Goal: Information Seeking & Learning: Check status

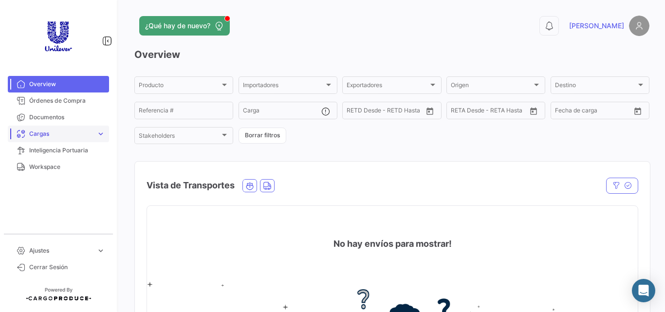
click at [69, 129] on link "Cargas expand_more" at bounding box center [58, 134] width 101 height 17
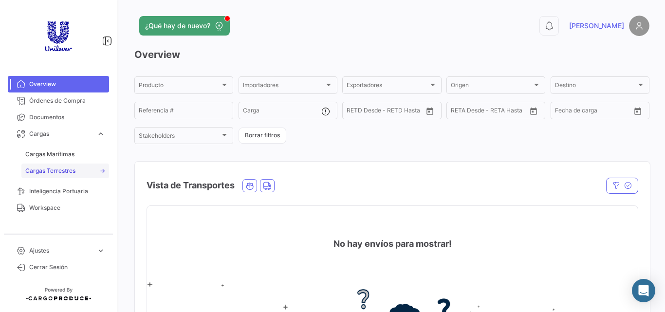
click at [65, 170] on span "Cargas Terrestres" at bounding box center [50, 171] width 50 height 9
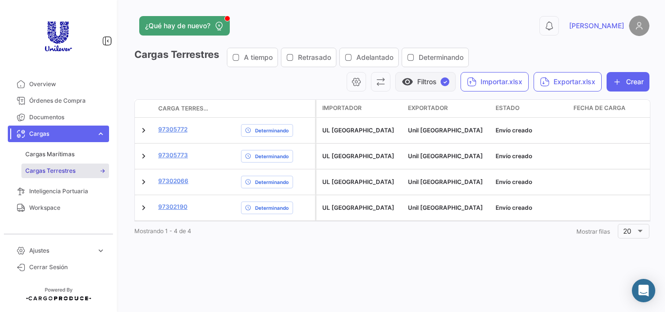
click at [428, 87] on button "visibility Filtros ✓" at bounding box center [425, 81] width 60 height 19
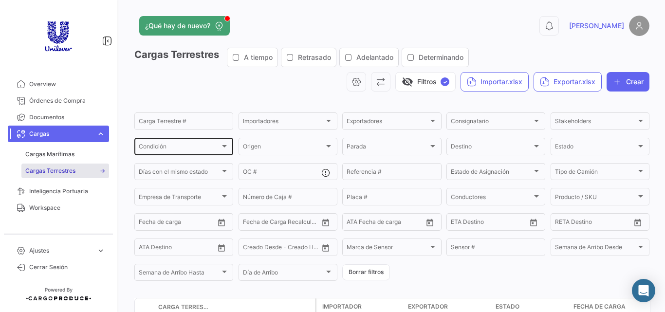
click at [205, 143] on div "Condición Condición" at bounding box center [184, 145] width 90 height 19
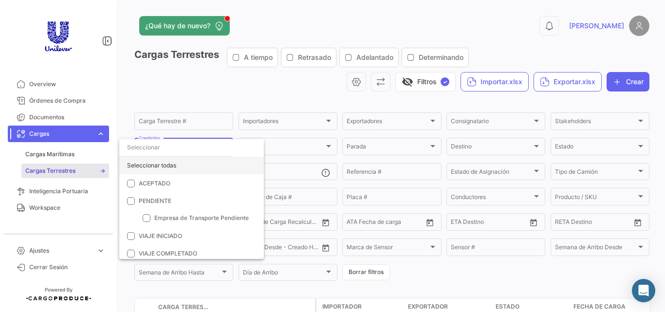
scroll to position [3, 0]
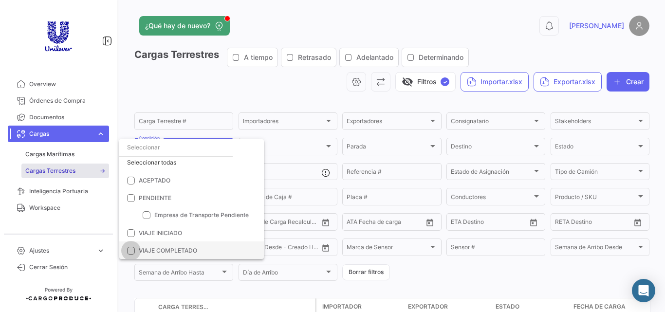
click at [132, 250] on span at bounding box center [131, 251] width 8 height 8
click at [131, 255] on input "VIAJE COMPLETADO" at bounding box center [130, 255] width 0 height 0
checkbox input "true"
click at [261, 95] on div at bounding box center [332, 156] width 665 height 312
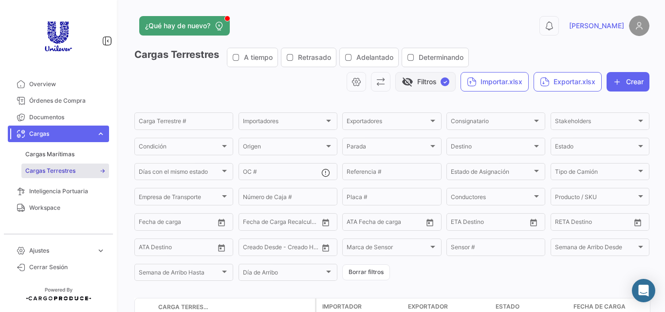
click at [430, 80] on button "visibility_off Filtros ✓" at bounding box center [425, 81] width 60 height 19
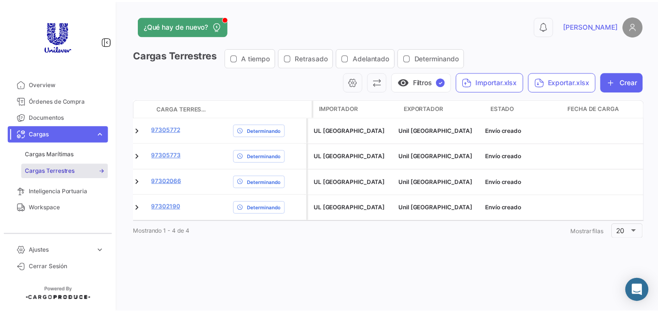
scroll to position [0, 0]
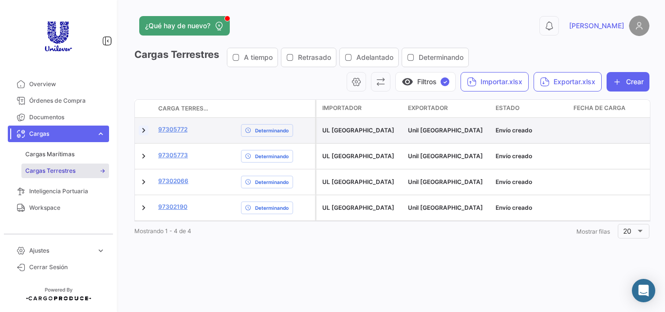
click at [143, 133] on link at bounding box center [144, 131] width 10 height 10
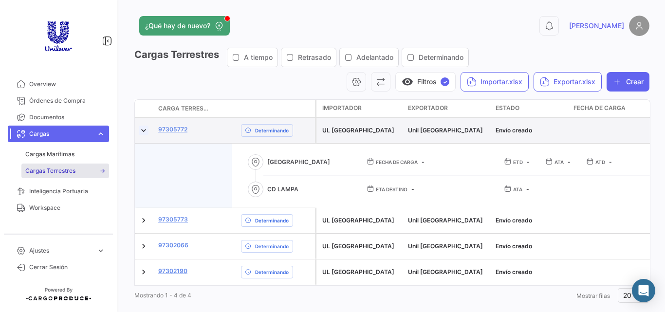
click at [143, 133] on link at bounding box center [144, 131] width 10 height 10
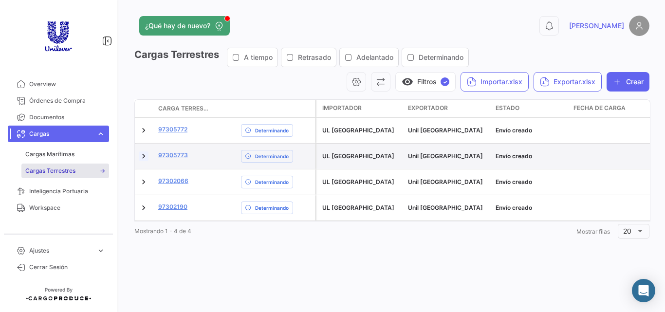
click at [144, 158] on link at bounding box center [144, 156] width 10 height 10
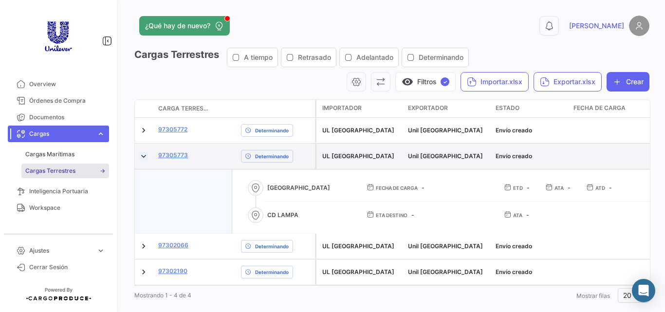
click at [144, 158] on link at bounding box center [144, 156] width 10 height 10
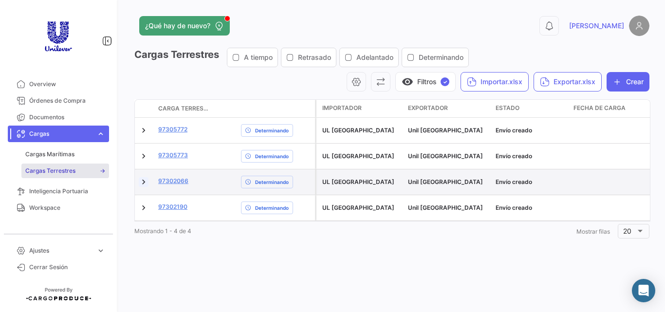
click at [147, 184] on link at bounding box center [144, 182] width 10 height 10
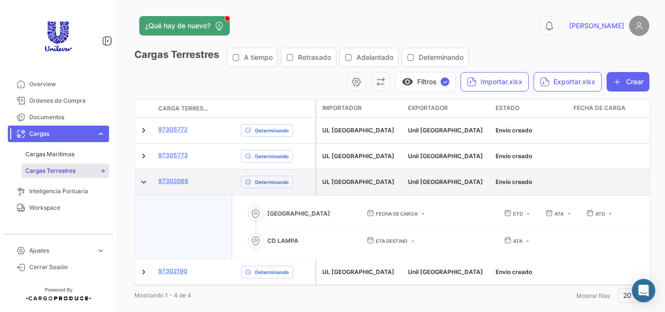
click at [145, 181] on link at bounding box center [144, 182] width 10 height 10
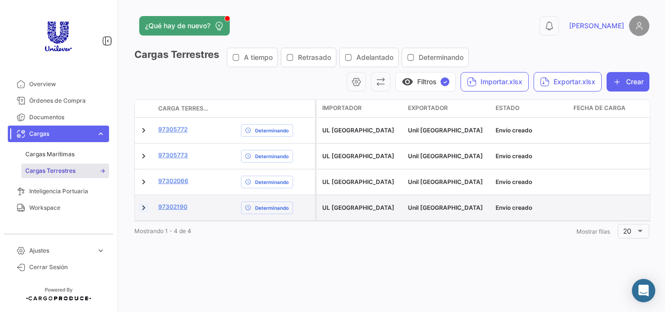
click at [143, 209] on link at bounding box center [144, 208] width 10 height 10
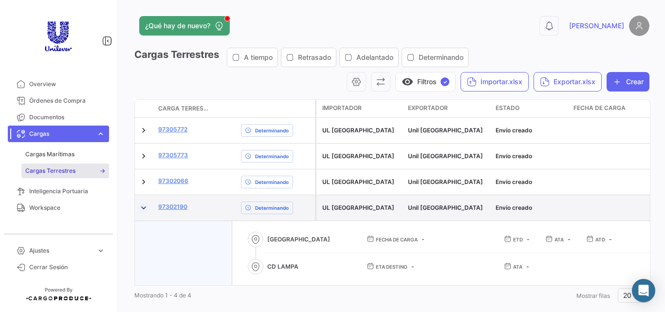
click at [143, 209] on link at bounding box center [144, 208] width 10 height 10
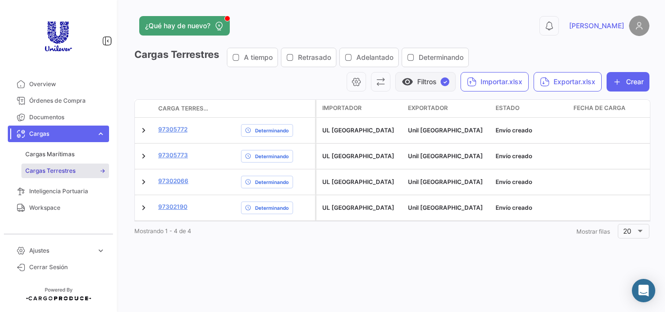
click at [435, 80] on button "visibility Filtros ✓" at bounding box center [425, 81] width 60 height 19
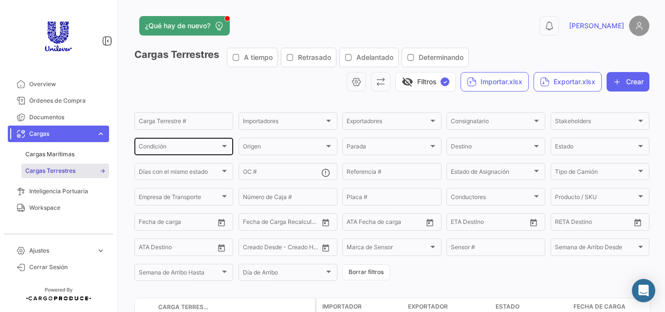
click at [201, 143] on div "Condición Condición" at bounding box center [184, 145] width 90 height 19
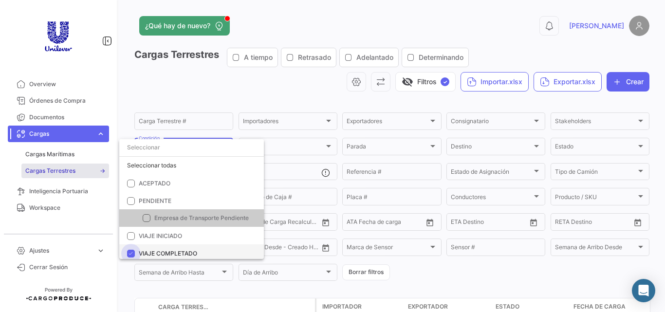
click at [164, 251] on span "VIAJE COMPLETADO" at bounding box center [168, 253] width 58 height 7
click at [131, 258] on input "VIAJE COMPLETADO" at bounding box center [130, 258] width 0 height 0
checkbox input "false"
click at [167, 167] on div "Seleccionar todas" at bounding box center [191, 166] width 145 height 18
checkbox input "true"
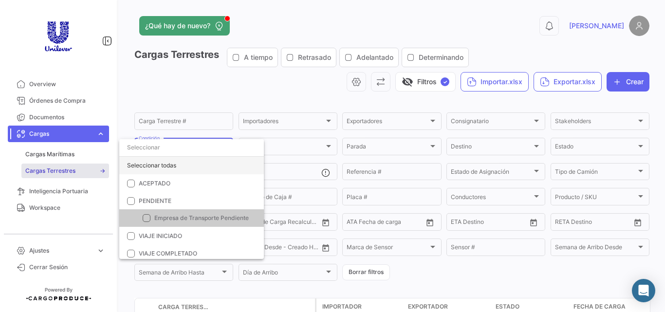
checkbox input "true"
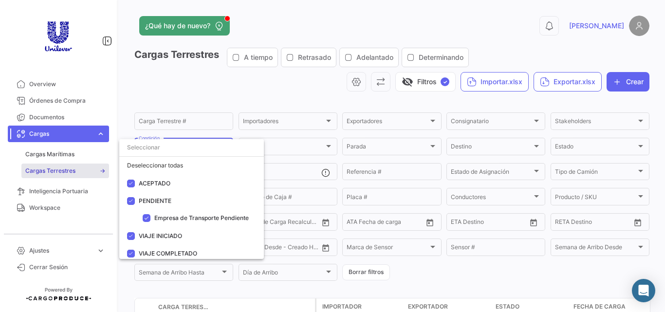
click at [420, 82] on div at bounding box center [332, 156] width 665 height 312
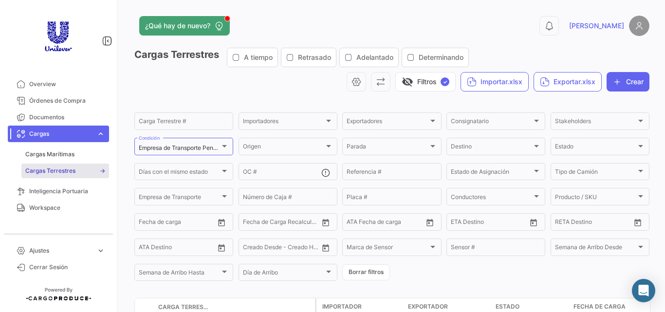
click at [420, 82] on button "visibility_off Filtros ✓" at bounding box center [425, 81] width 60 height 19
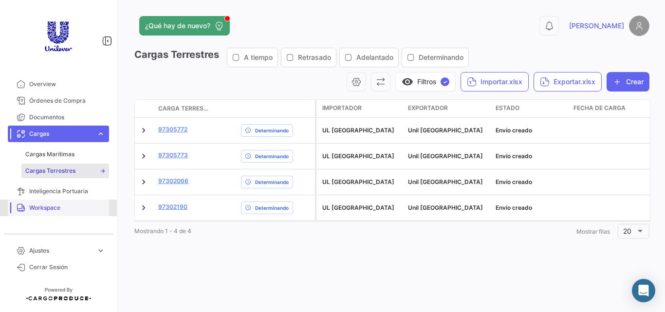
click at [68, 204] on span "Workspace" at bounding box center [67, 208] width 76 height 9
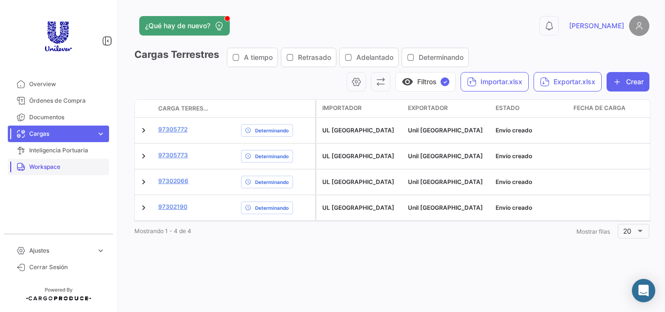
click at [58, 172] on link "Workspace" at bounding box center [58, 167] width 101 height 17
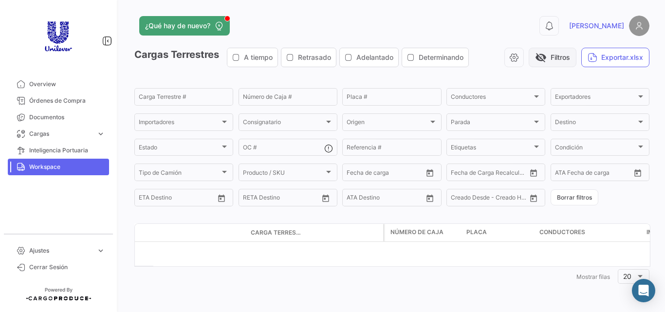
click at [547, 55] on button "visibility_off Filtros" at bounding box center [553, 57] width 48 height 19
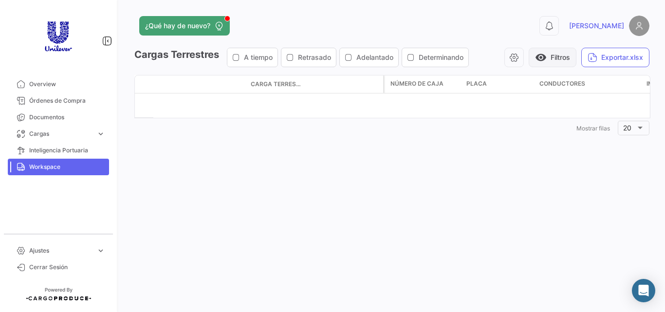
click at [535, 54] on span "visibility" at bounding box center [541, 58] width 12 height 12
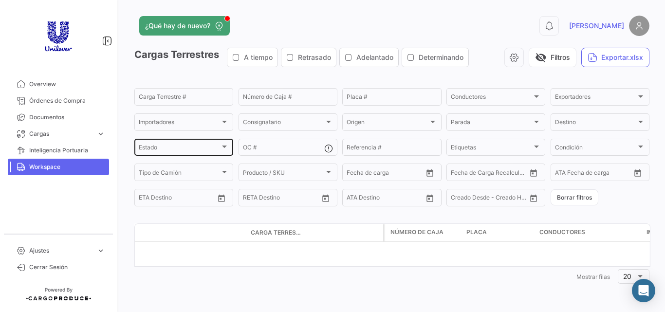
click at [191, 140] on div "Estado Estado" at bounding box center [184, 146] width 90 height 19
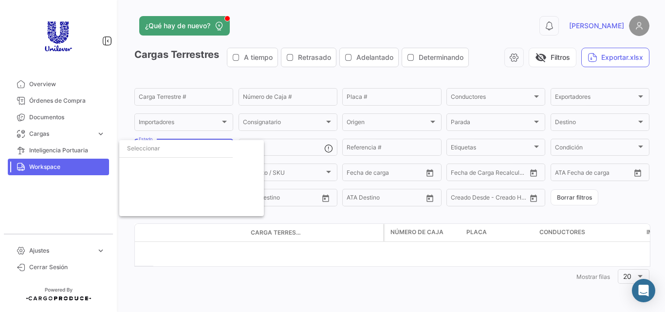
click at [332, 75] on div at bounding box center [332, 156] width 665 height 312
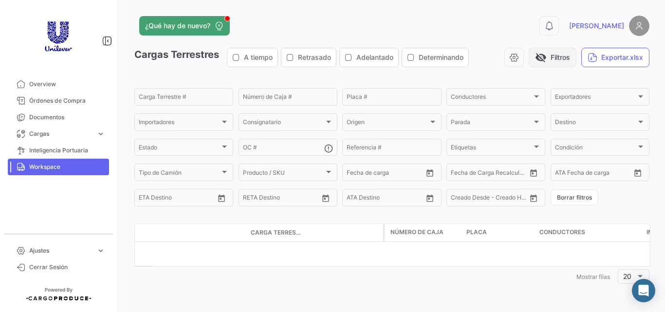
click at [536, 55] on span "visibility_off" at bounding box center [541, 58] width 12 height 12
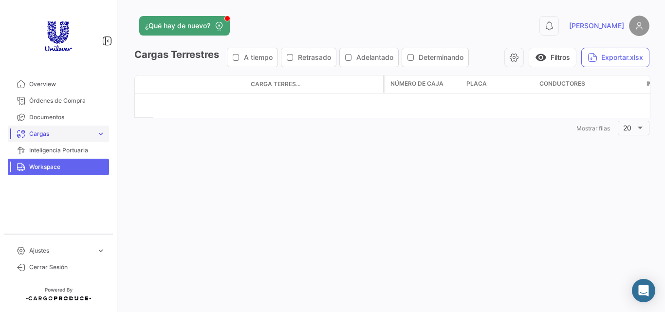
click at [45, 127] on link "Cargas expand_more" at bounding box center [58, 134] width 101 height 17
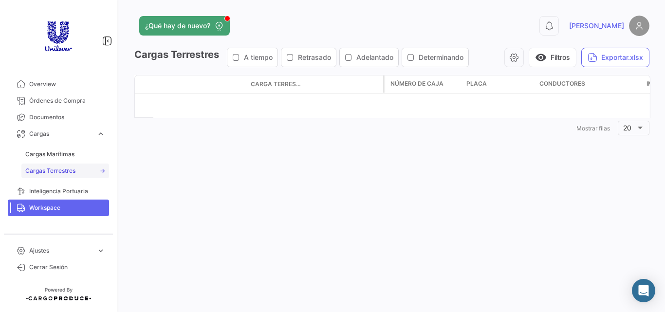
click at [49, 167] on span "Cargas Terrestres" at bounding box center [50, 171] width 50 height 9
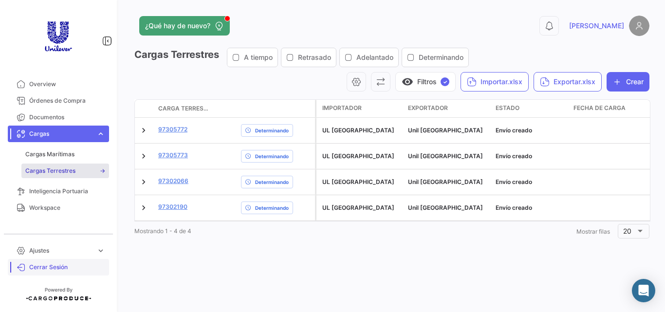
click at [55, 268] on span "Cerrar Sesión" at bounding box center [67, 267] width 76 height 9
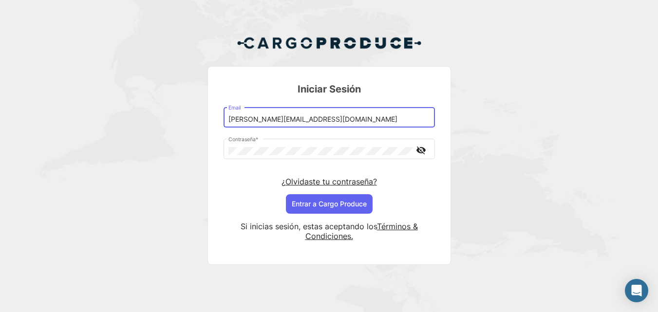
drag, startPoint x: 259, startPoint y: 120, endPoint x: 287, endPoint y: 122, distance: 27.8
click at [287, 122] on input "[PERSON_NAME][EMAIL_ADDRESS][DOMAIN_NAME]" at bounding box center [328, 119] width 201 height 8
type input "[PERSON_NAME][EMAIL_ADDRESS][DOMAIN_NAME]"
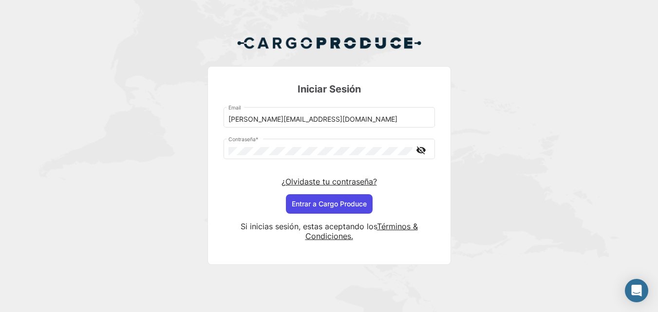
click at [323, 200] on button "Entrar a Cargo Produce" at bounding box center [329, 203] width 87 height 19
